Goal: Transaction & Acquisition: Book appointment/travel/reservation

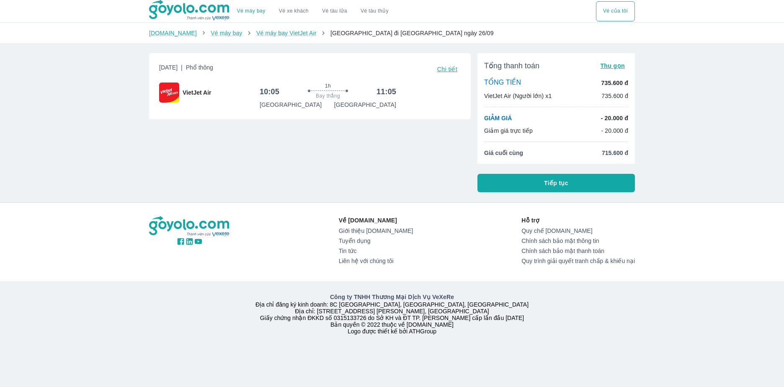
click at [327, 91] on div at bounding box center [328, 91] width 90 height 3
click at [334, 85] on div "1h Bay thẳng" at bounding box center [328, 91] width 90 height 18
drag, startPoint x: 328, startPoint y: 87, endPoint x: 334, endPoint y: 96, distance: 10.6
click at [334, 96] on div "1h Bay thẳng" at bounding box center [328, 91] width 90 height 18
drag, startPoint x: 334, startPoint y: 96, endPoint x: 360, endPoint y: 126, distance: 39.5
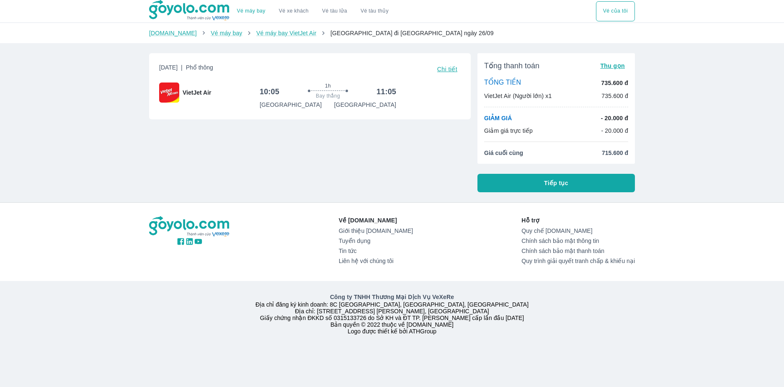
click at [360, 126] on div "[DATE] | Phổ thông Chi tiết VietJet Air 10:05 1h Bay thẳng 11:05 [GEOGRAPHIC_DA…" at bounding box center [306, 119] width 328 height 146
click at [447, 74] on button "Chi tiết" at bounding box center [447, 69] width 27 height 12
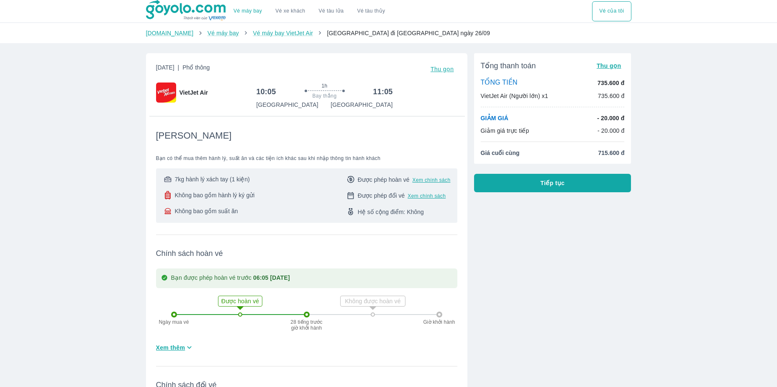
click at [610, 66] on span "Thu gọn" at bounding box center [609, 65] width 25 height 7
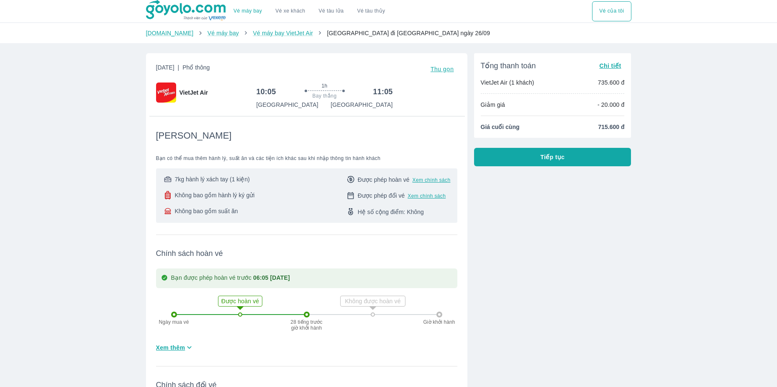
click at [610, 66] on span "Chi tiết" at bounding box center [611, 65] width 22 height 7
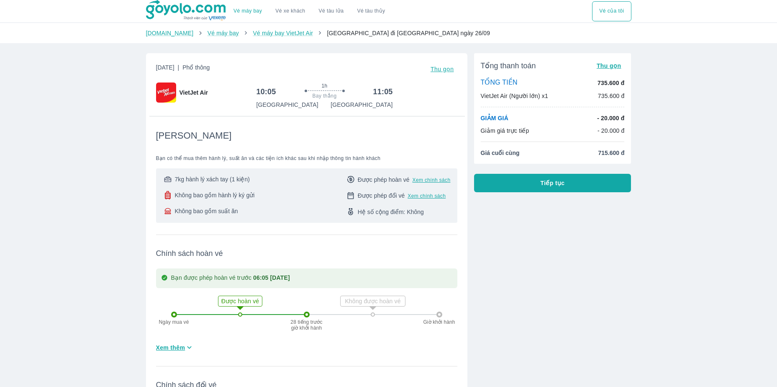
click at [538, 182] on button "Tiếp tục" at bounding box center [552, 183] width 157 height 18
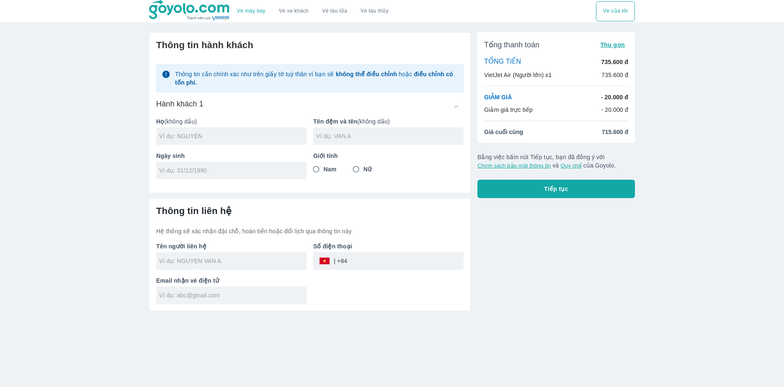
click at [255, 142] on div at bounding box center [231, 136] width 150 height 18
click at [257, 166] on div "Ngày sinh" at bounding box center [227, 162] width 157 height 34
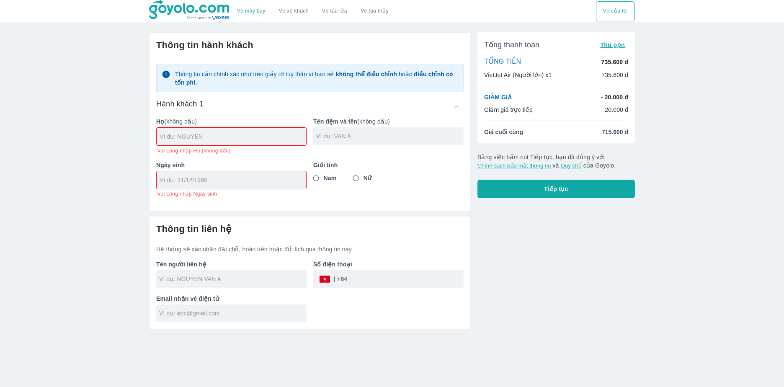
click at [458, 205] on div "Thông tin hành khách Thông tin cần chính xác như trên giấy tờ tuỳ thân vì bạn s…" at bounding box center [310, 180] width 322 height 297
click at [537, 248] on div "Tổng thanh toán Thu gọn TỔNG TIỀN 735.600 đ VietJet Air (Người lớn) x1 735.600 …" at bounding box center [553, 178] width 164 height 304
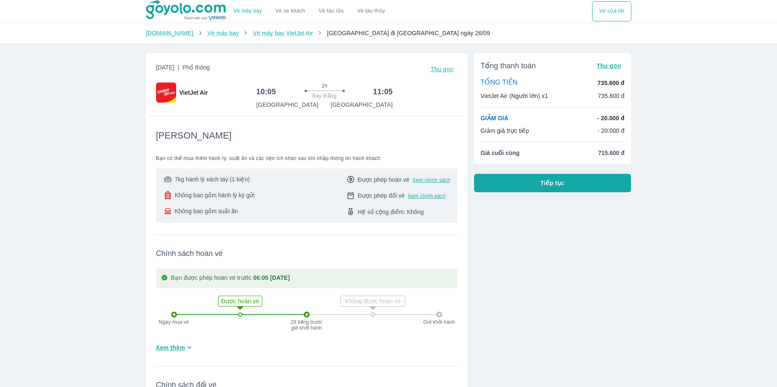
click at [214, 211] on span "Không bao gồm suất ăn" at bounding box center [206, 211] width 63 height 8
click at [218, 188] on div "7kg hành lý xách tay (1 kiện) Không bao gồm hành lý ký gửi Không bao gồm suất ăn" at bounding box center [209, 195] width 92 height 41
click at [183, 114] on div "[DATE] | Phổ thông Thu gọn VietJet Air 10:05 1h Bay thẳng 11:05 [GEOGRAPHIC_DAT…" at bounding box center [306, 274] width 301 height 422
click at [169, 88] on img at bounding box center [166, 92] width 20 height 20
click at [170, 90] on img at bounding box center [166, 92] width 20 height 20
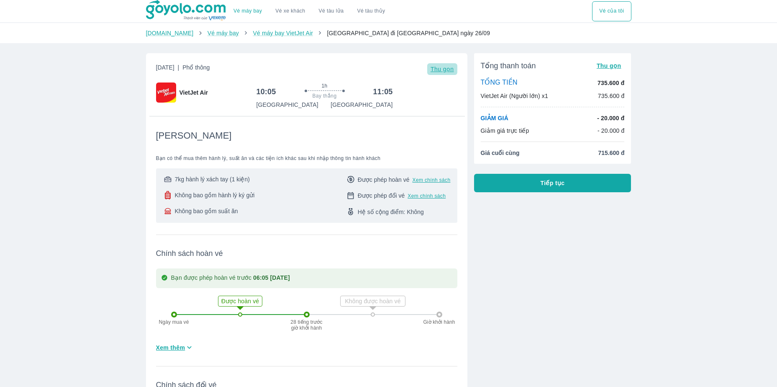
click at [447, 72] on span "Thu gọn" at bounding box center [442, 69] width 23 height 7
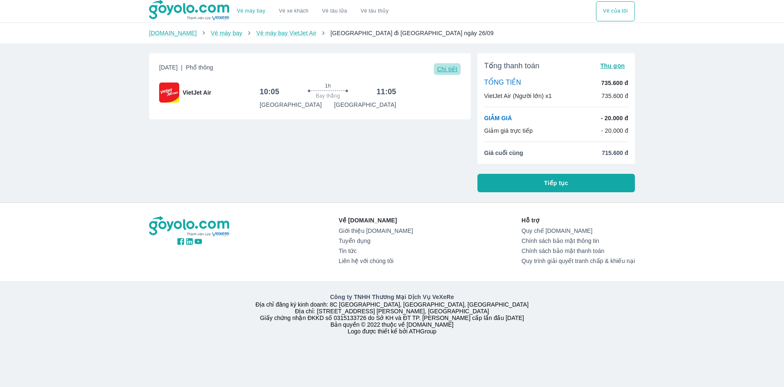
click at [448, 71] on span "Chi tiết" at bounding box center [447, 69] width 20 height 7
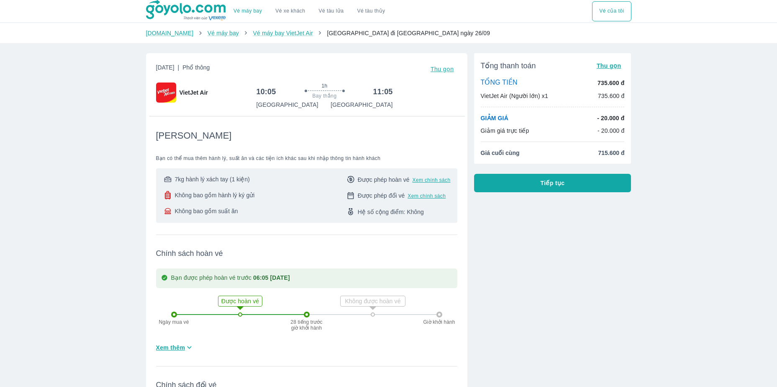
click at [448, 71] on span "Thu gọn" at bounding box center [442, 69] width 23 height 7
